Goal: Obtain resource: Obtain resource

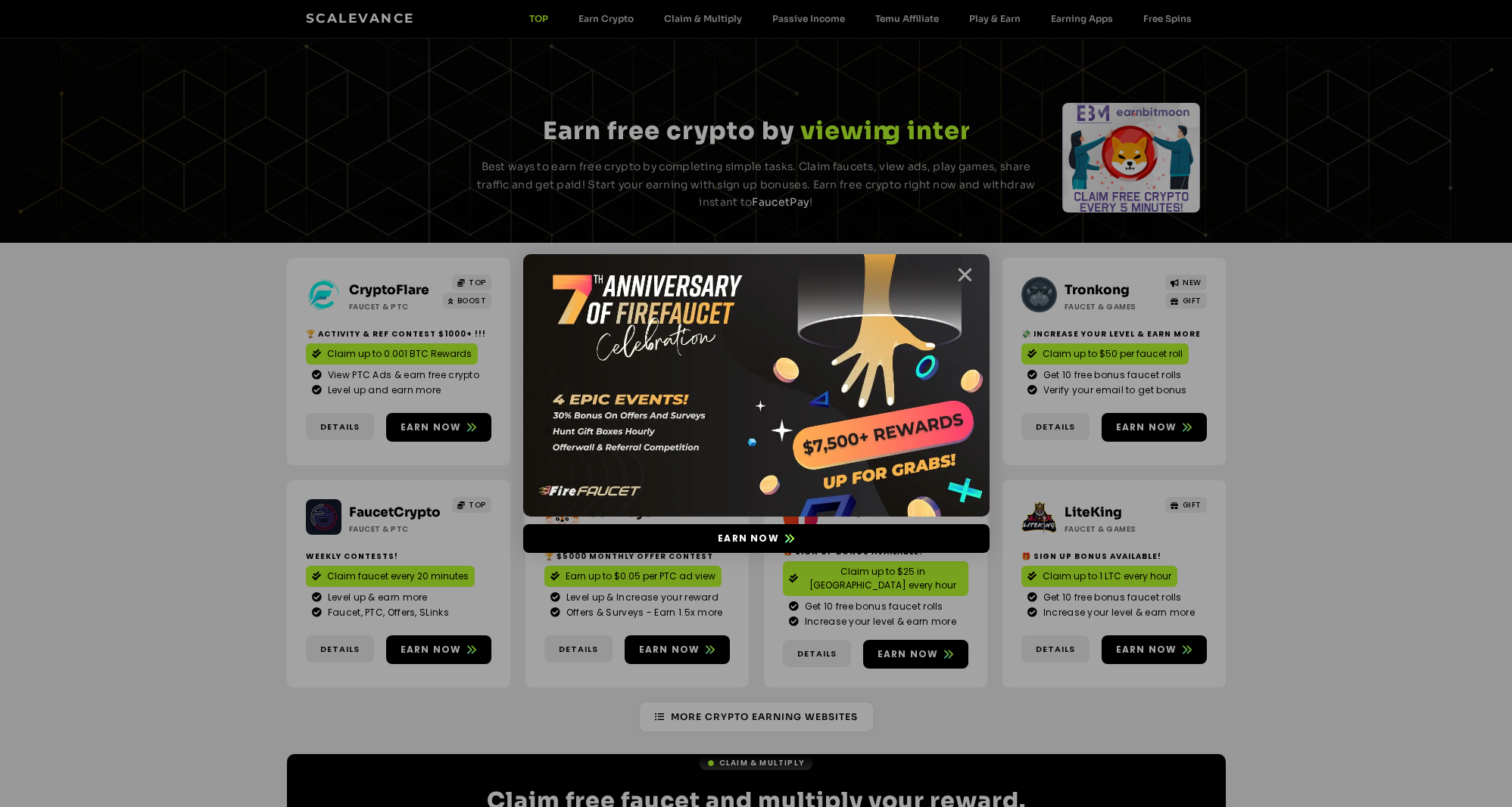
click at [948, 278] on img at bounding box center [756, 385] width 466 height 263
click at [963, 269] on icon "Close" at bounding box center [965, 274] width 19 height 19
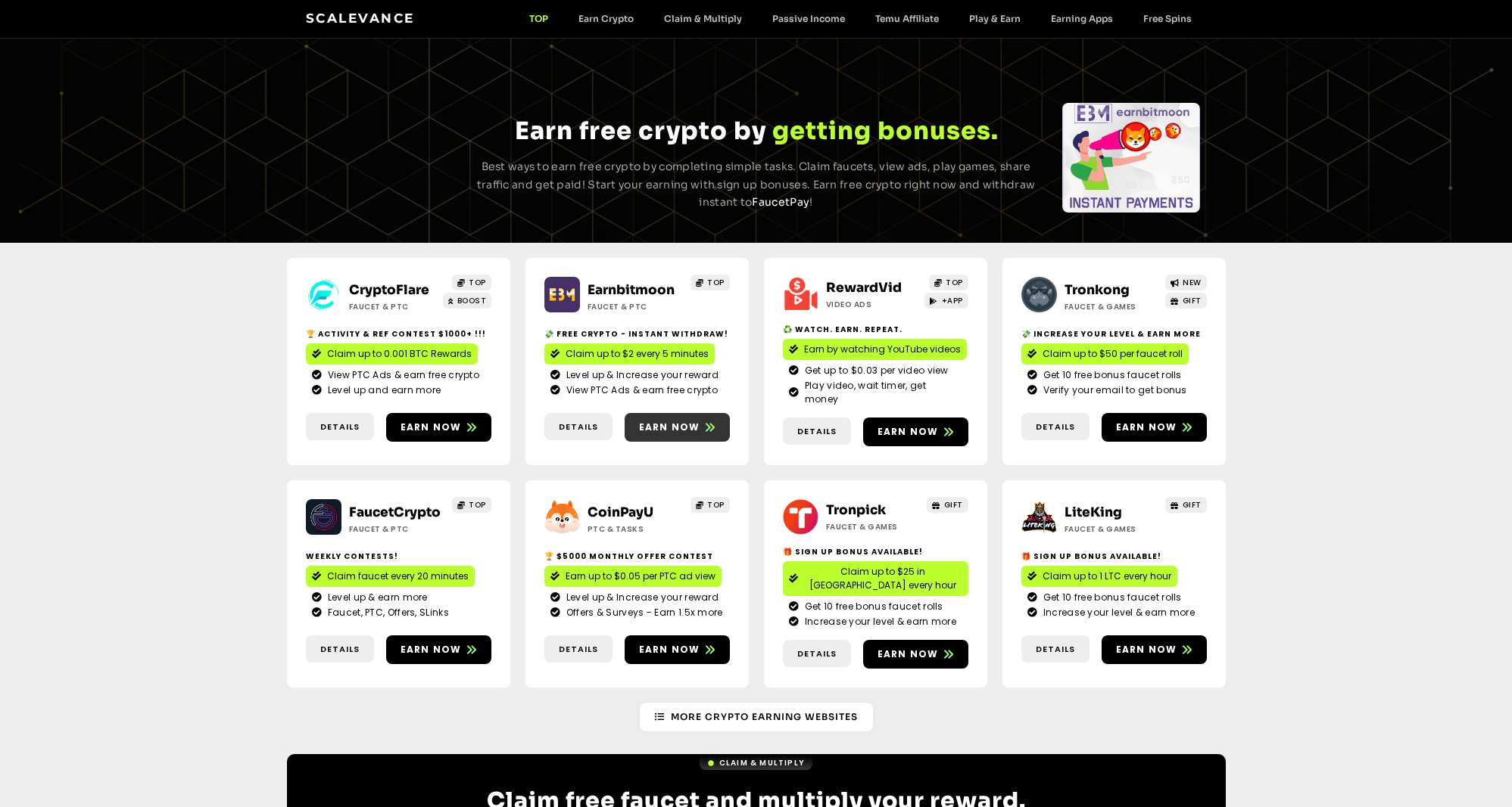
click at [690, 421] on span "Earn now" at bounding box center [669, 427] width 61 height 14
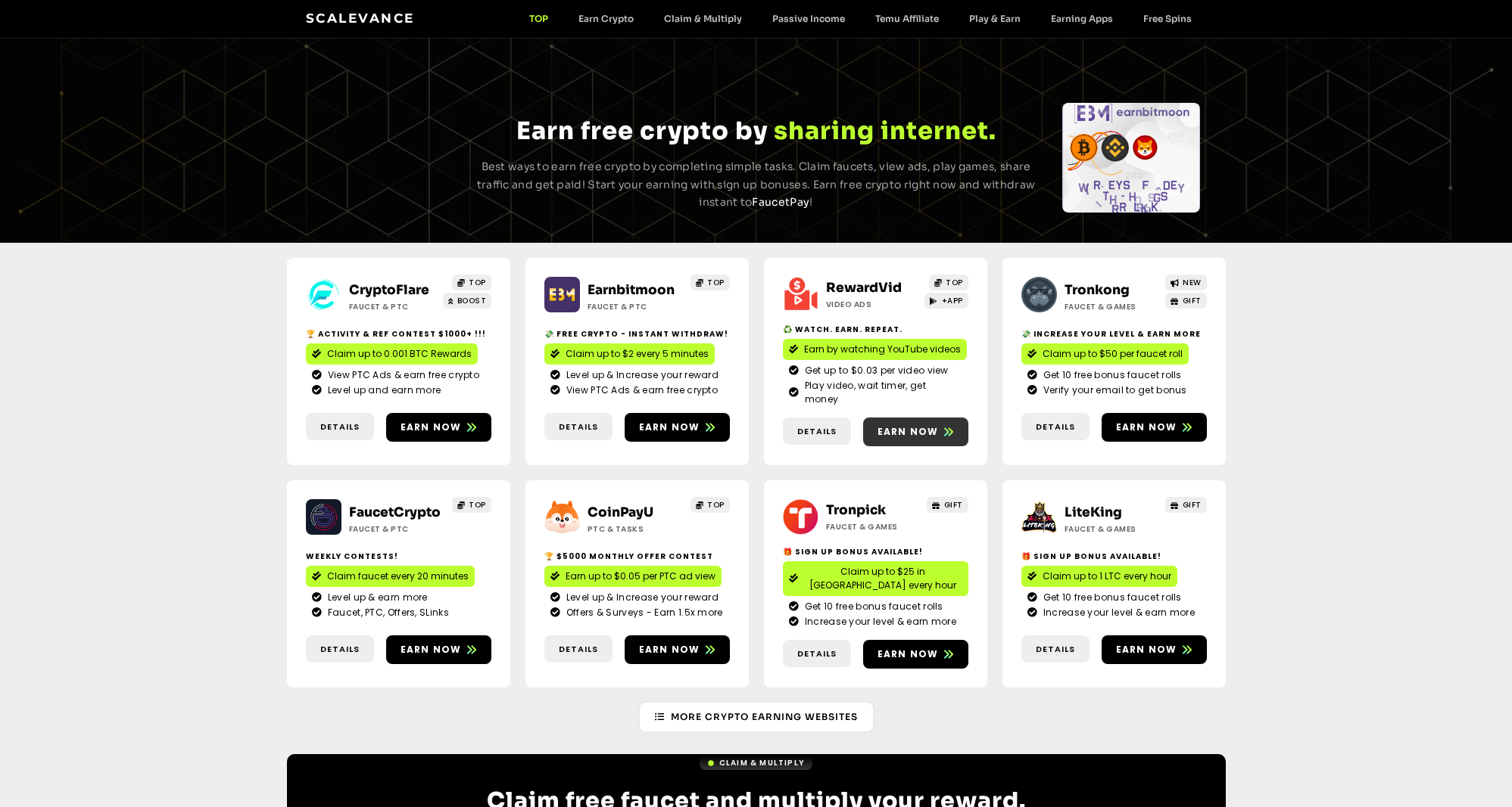
click at [912, 425] on span "Earn now" at bounding box center [907, 432] width 61 height 14
click at [902, 425] on span "Earn now" at bounding box center [907, 432] width 61 height 14
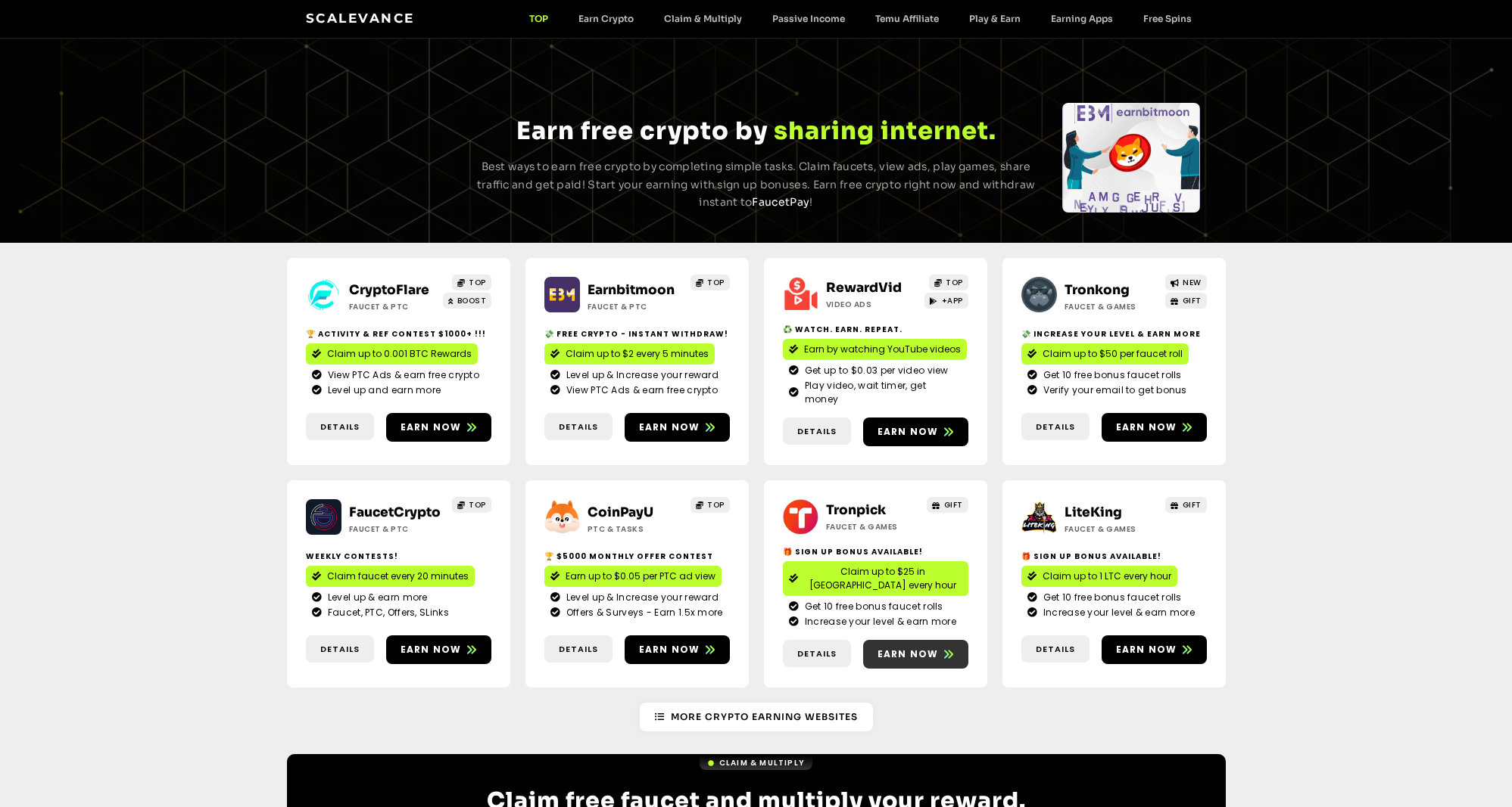
click at [912, 648] on span "Earn now" at bounding box center [907, 654] width 61 height 14
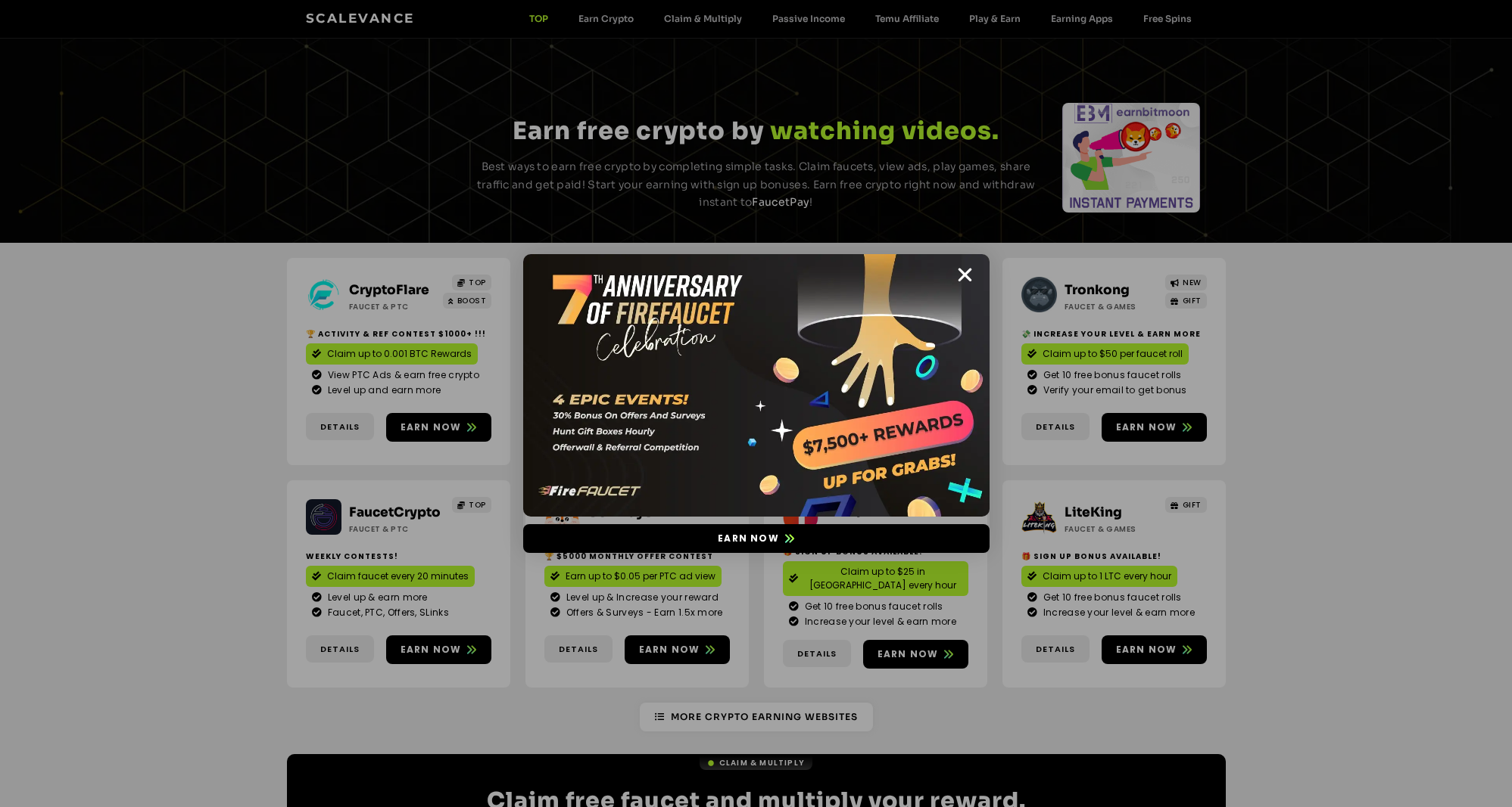
click at [970, 281] on icon "Close" at bounding box center [965, 274] width 19 height 19
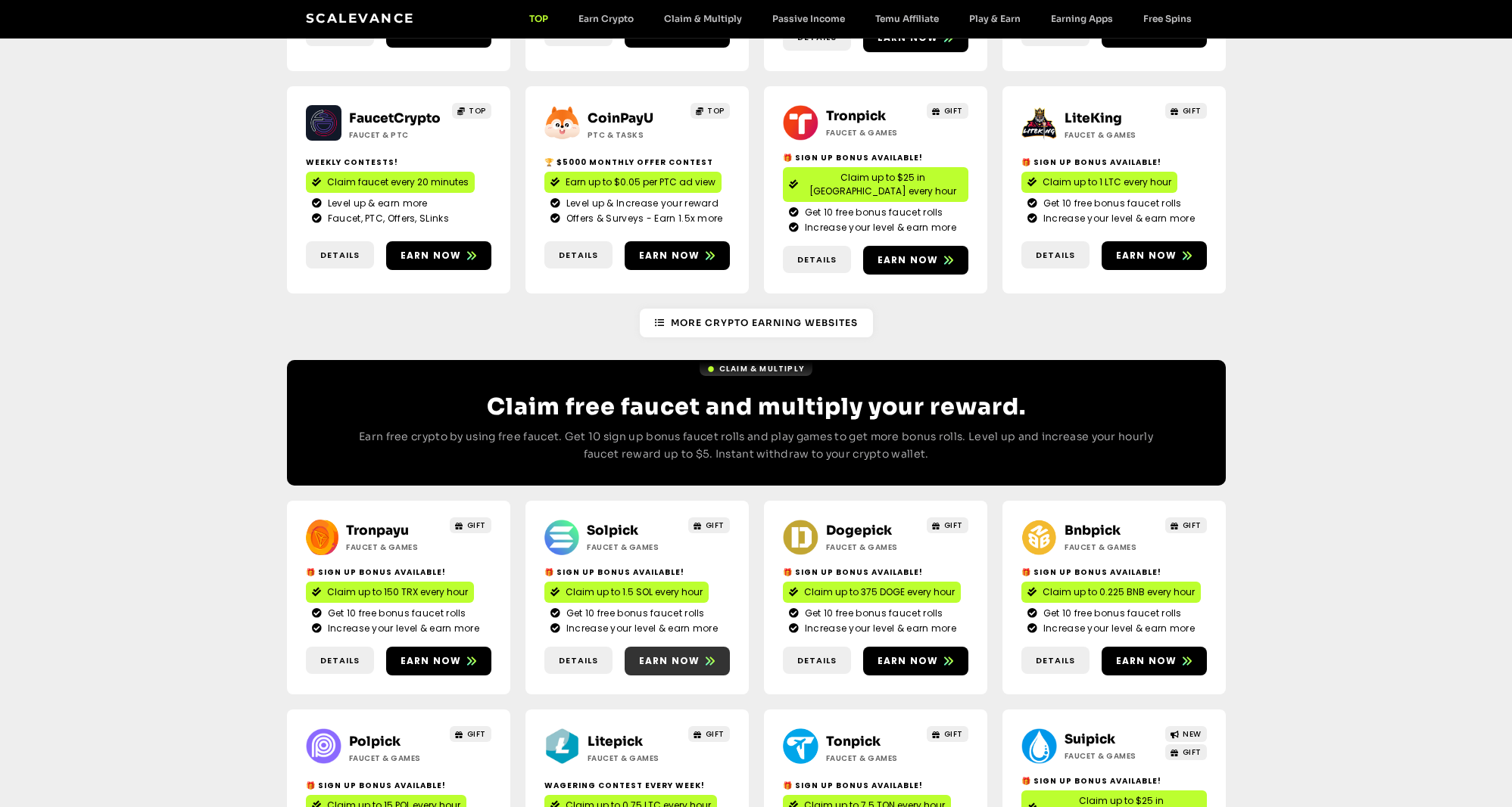
scroll to position [417, 0]
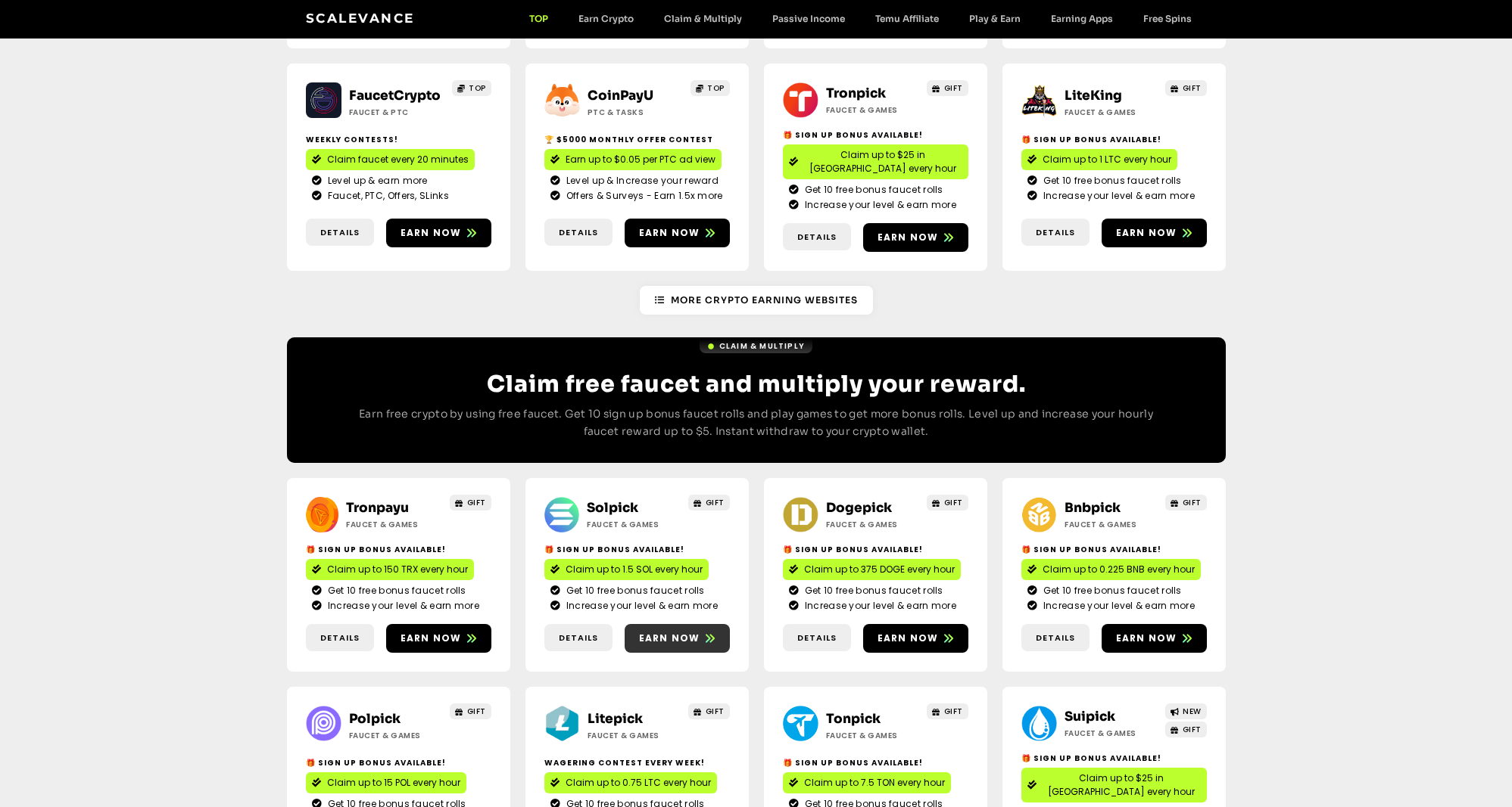
click at [702, 632] on span "Earn now" at bounding box center [677, 638] width 105 height 14
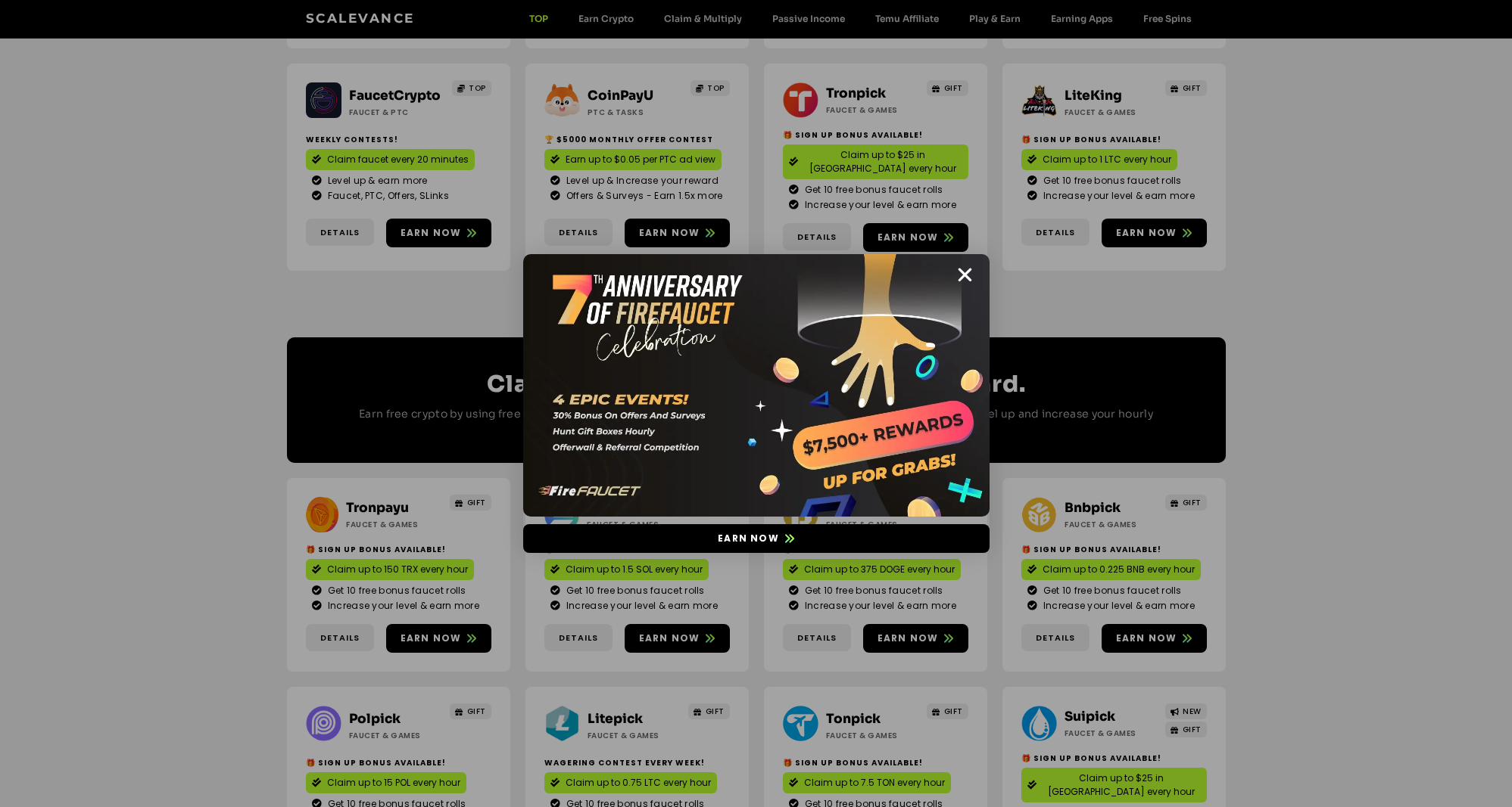
click at [969, 273] on icon "Close" at bounding box center [965, 274] width 19 height 19
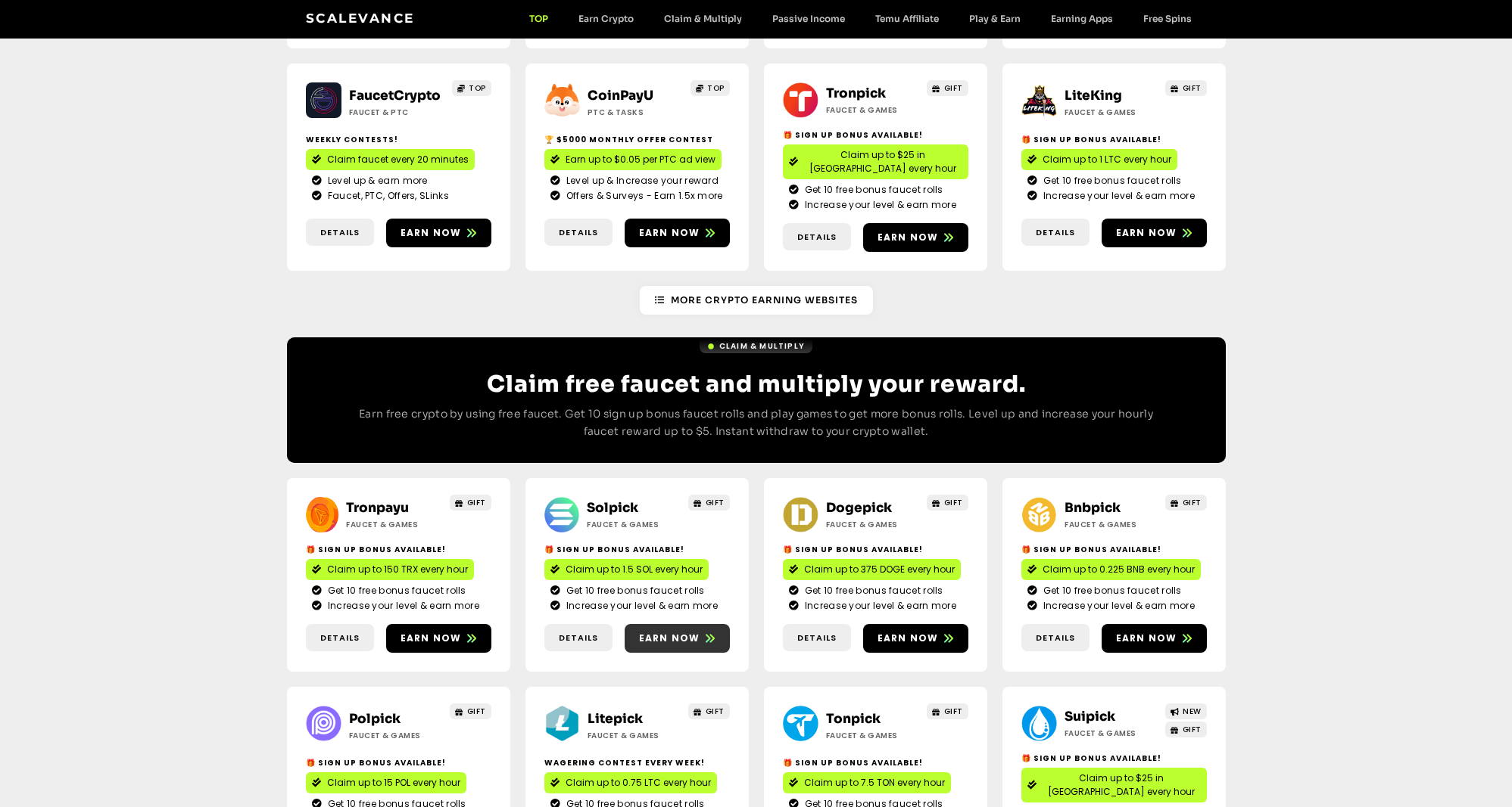
click at [686, 624] on link "Earn now" at bounding box center [677, 639] width 105 height 29
click at [928, 632] on span "Earn now" at bounding box center [907, 638] width 61 height 14
